Goal: Find specific page/section: Find specific page/section

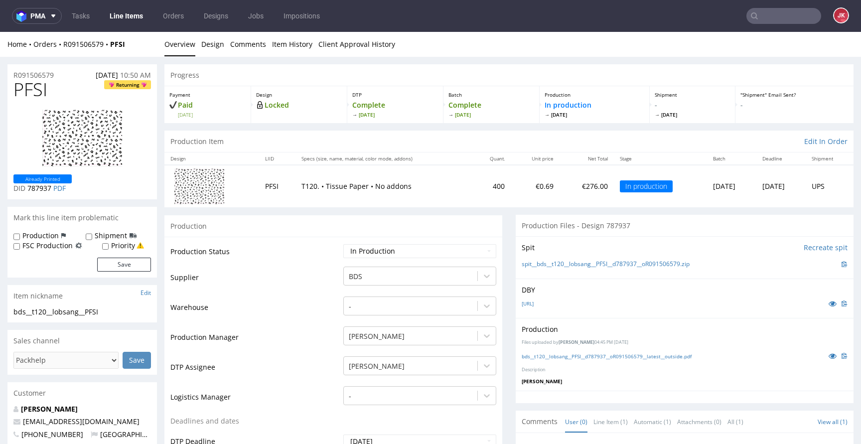
click at [132, 18] on link "Line Items" at bounding box center [126, 16] width 45 height 16
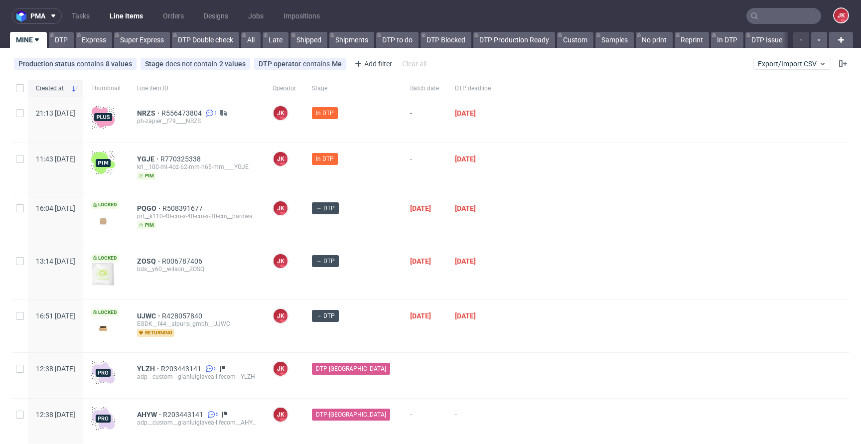
click at [402, 223] on div "[DATE]" at bounding box center [424, 218] width 45 height 52
click at [381, 276] on div "→ DTP" at bounding box center [353, 272] width 98 height 54
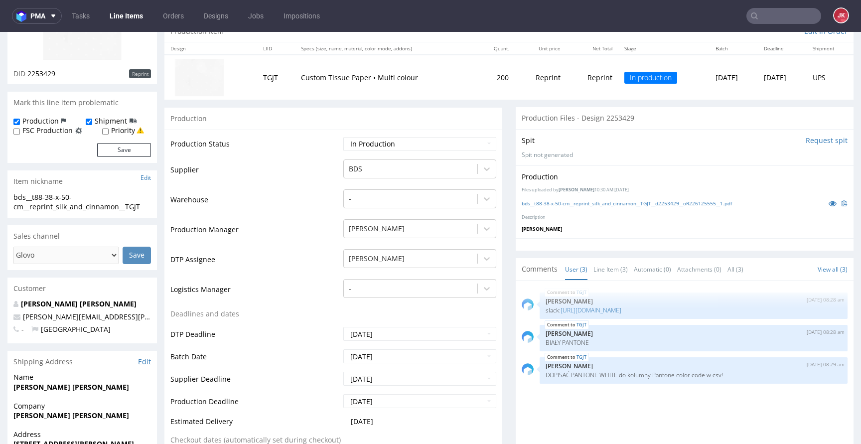
scroll to position [141, 0]
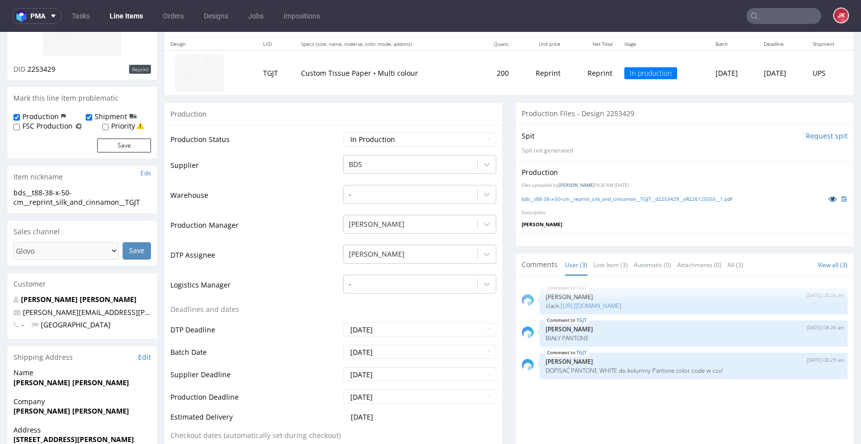
click at [829, 201] on icon at bounding box center [833, 198] width 8 height 7
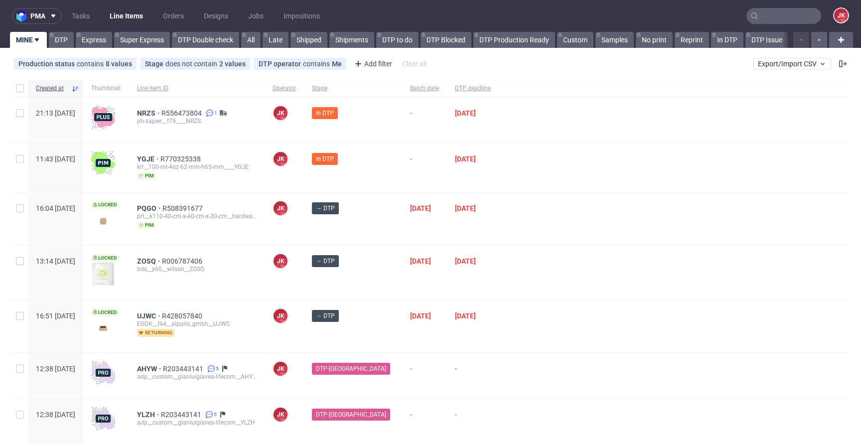
click at [304, 238] on div "JK Jan Kocik" at bounding box center [284, 218] width 39 height 52
click at [380, 241] on div "→ DTP" at bounding box center [353, 218] width 98 height 52
click at [304, 237] on div "[PERSON_NAME] [PERSON_NAME]" at bounding box center [284, 218] width 39 height 52
